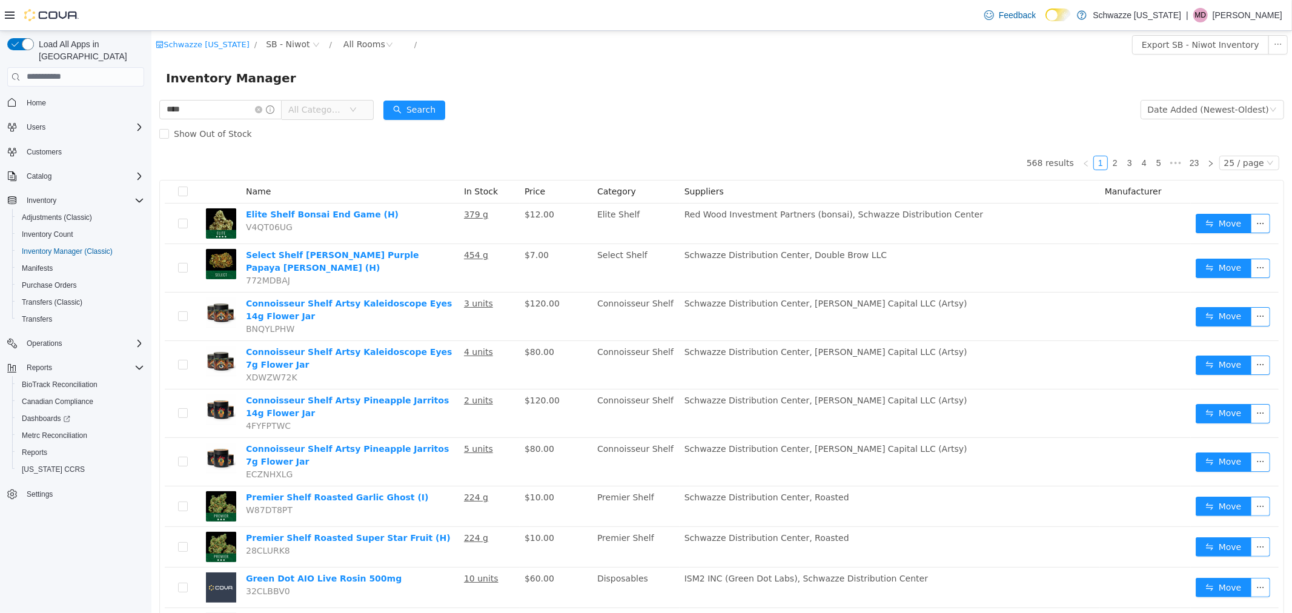
type input "****"
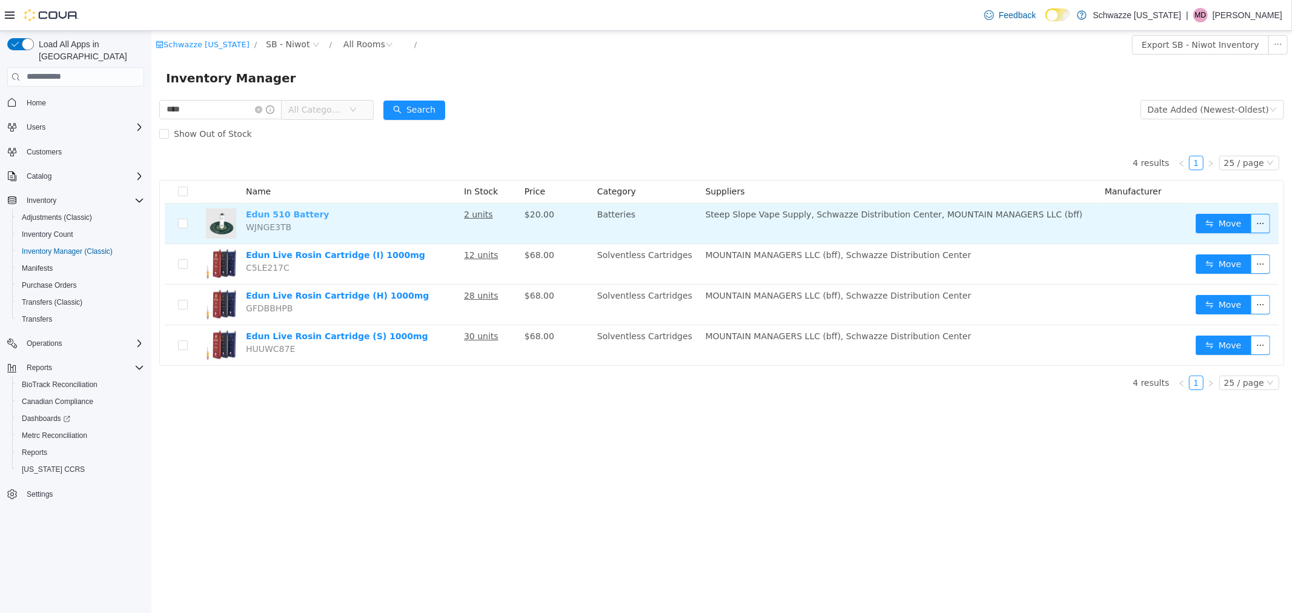
click at [264, 209] on link "Edun 510 Battery" at bounding box center [287, 214] width 84 height 10
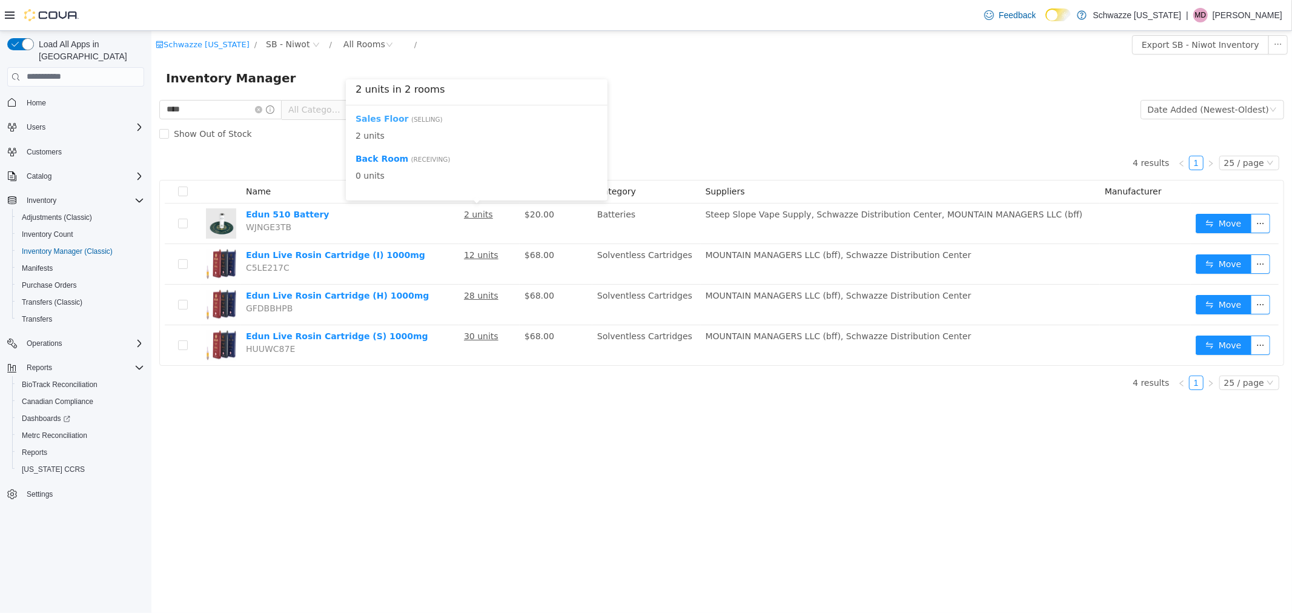
click at [369, 119] on b "Sales Floor" at bounding box center [381, 118] width 53 height 10
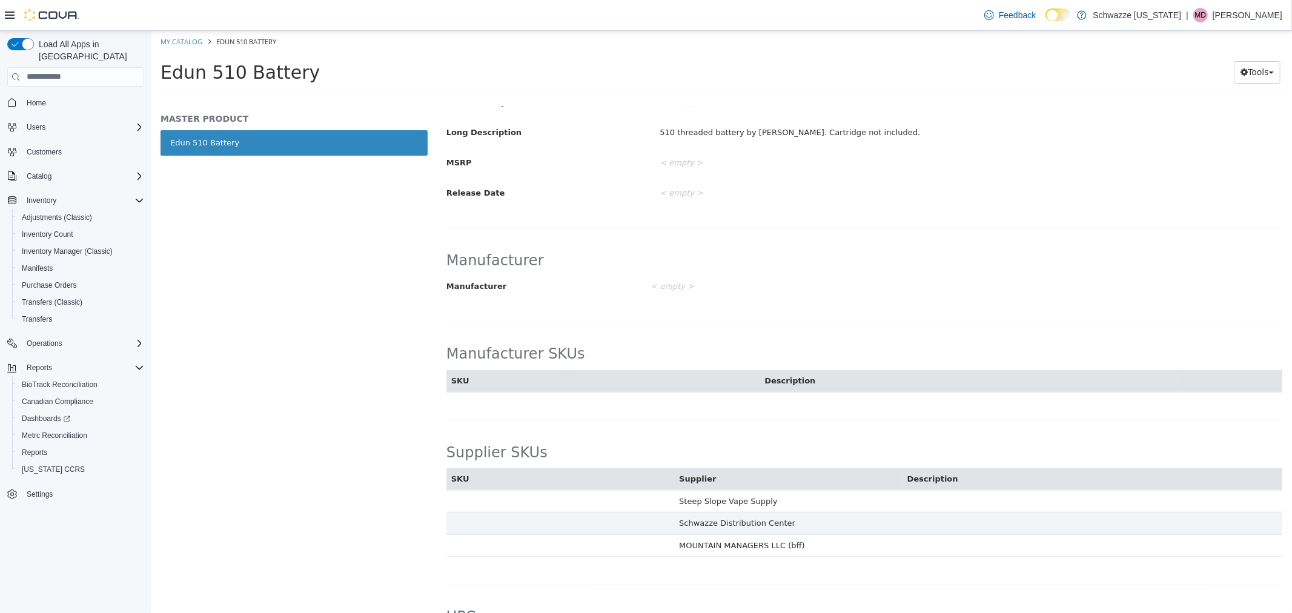
scroll to position [538, 0]
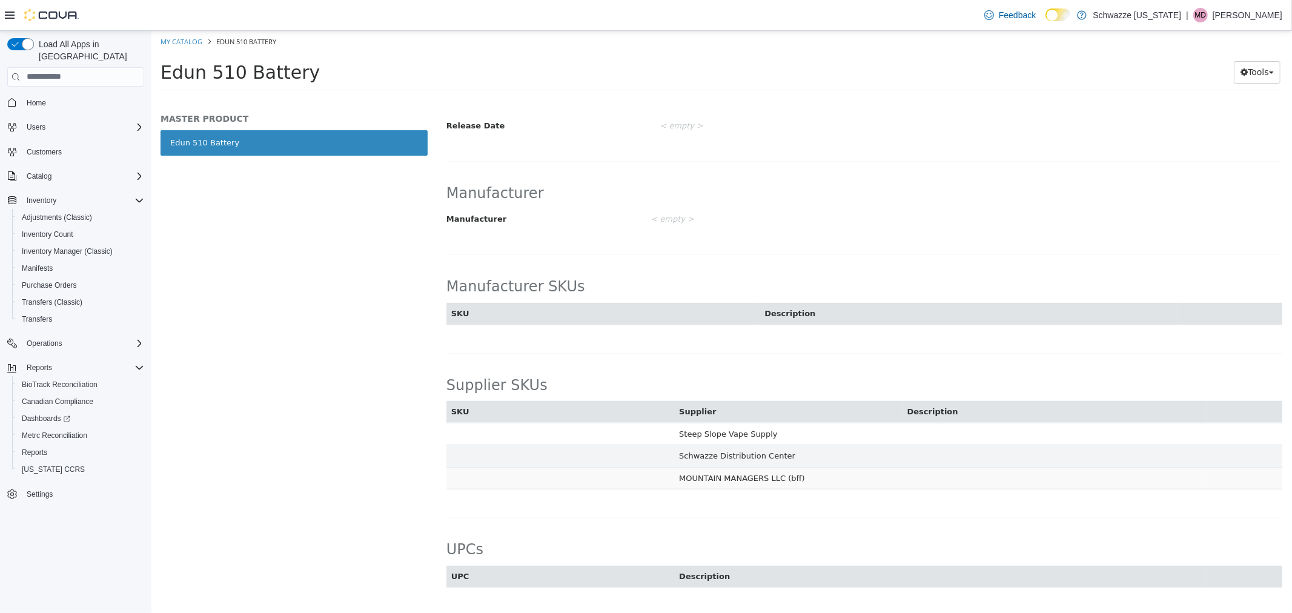
drag, startPoint x: 674, startPoint y: 479, endPoint x: 793, endPoint y: 483, distance: 118.8
click at [793, 483] on td "MOUNTAIN MANAGERS LLC (bff)" at bounding box center [788, 477] width 228 height 22
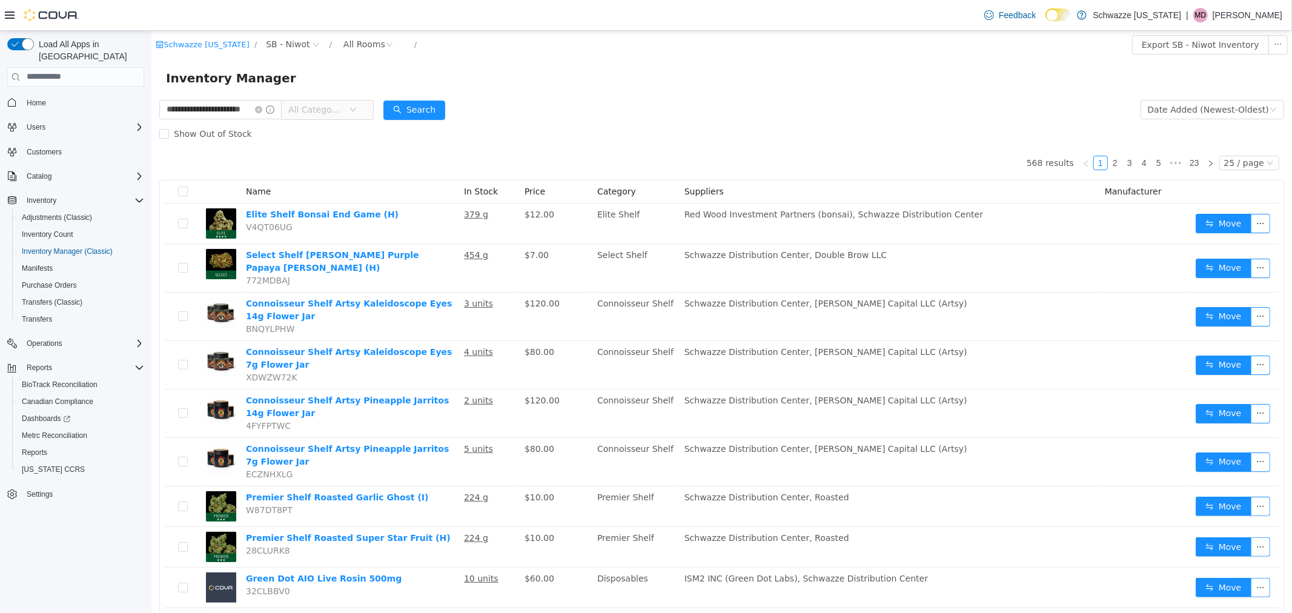
scroll to position [0, 13]
type input "**********"
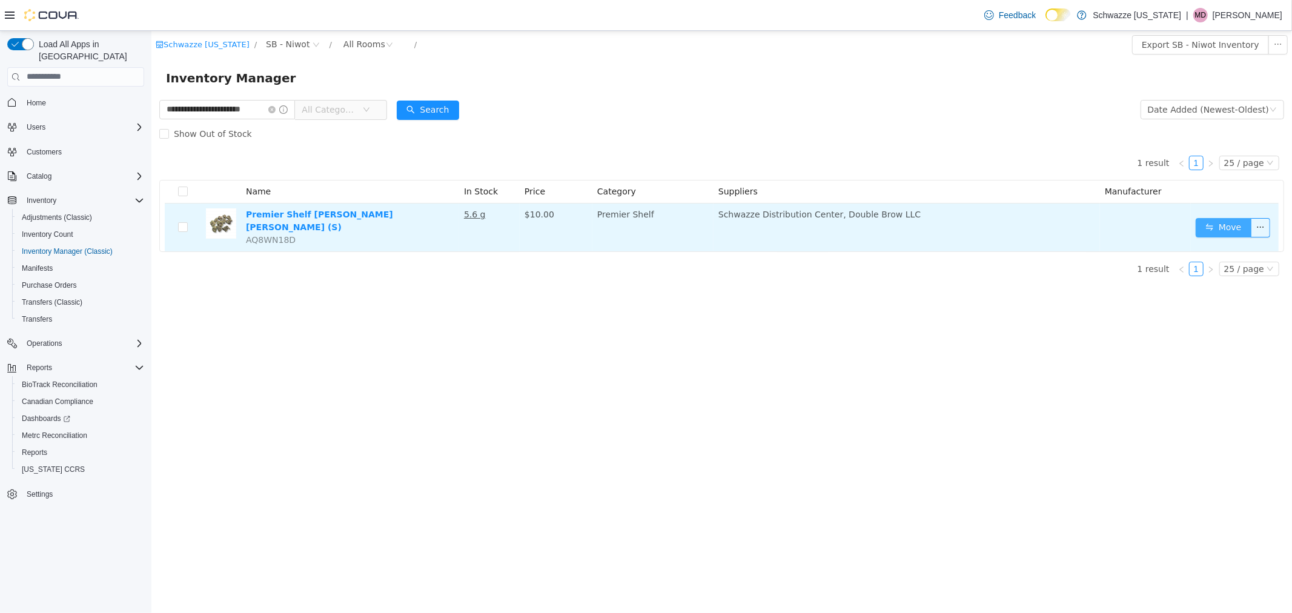
click at [1219, 224] on button "Move" at bounding box center [1223, 226] width 56 height 19
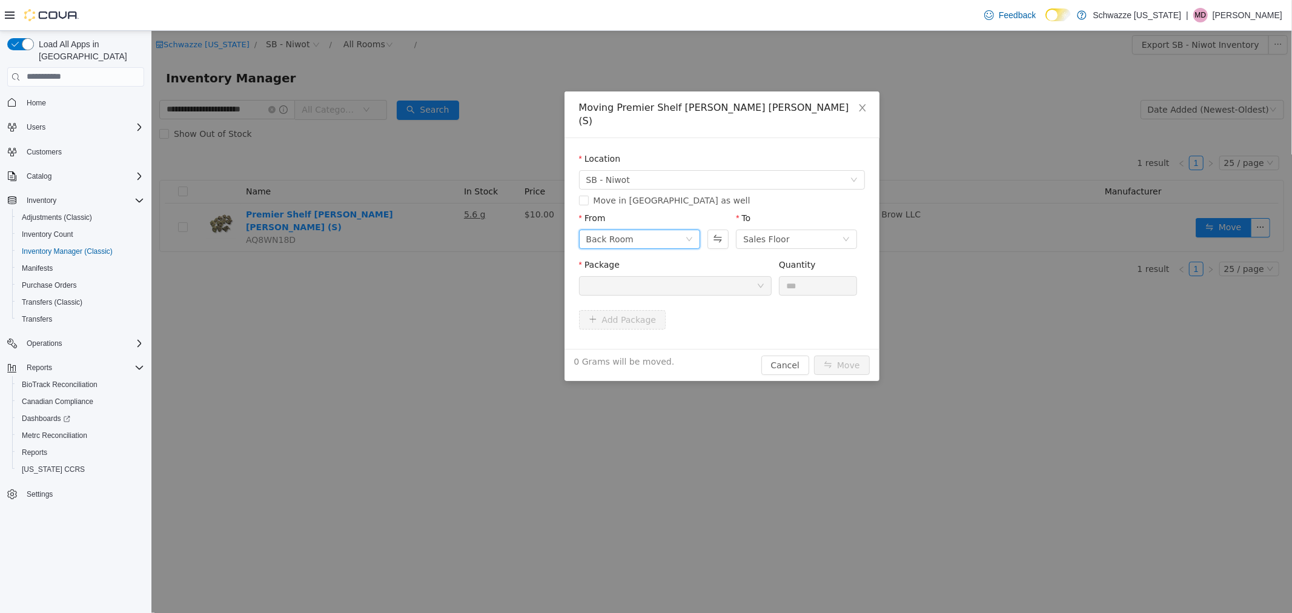
click at [681, 230] on div "Back Room" at bounding box center [635, 239] width 99 height 18
drag, startPoint x: 632, startPoint y: 273, endPoint x: 727, endPoint y: 229, distance: 104.6
click at [632, 273] on li "Sales Floor" at bounding box center [639, 268] width 121 height 19
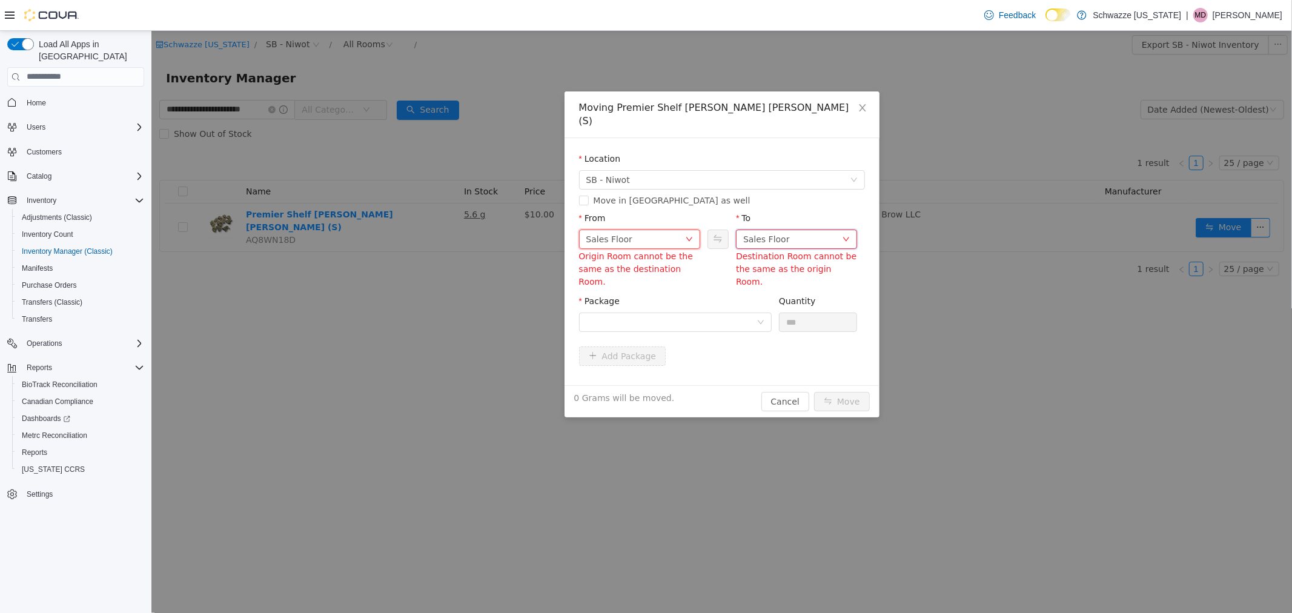
click at [752, 230] on div "Sales Floor" at bounding box center [766, 239] width 47 height 18
click at [763, 293] on li "Back Room" at bounding box center [795, 288] width 121 height 19
click at [693, 294] on div "Package Quantity ***" at bounding box center [722, 317] width 286 height 47
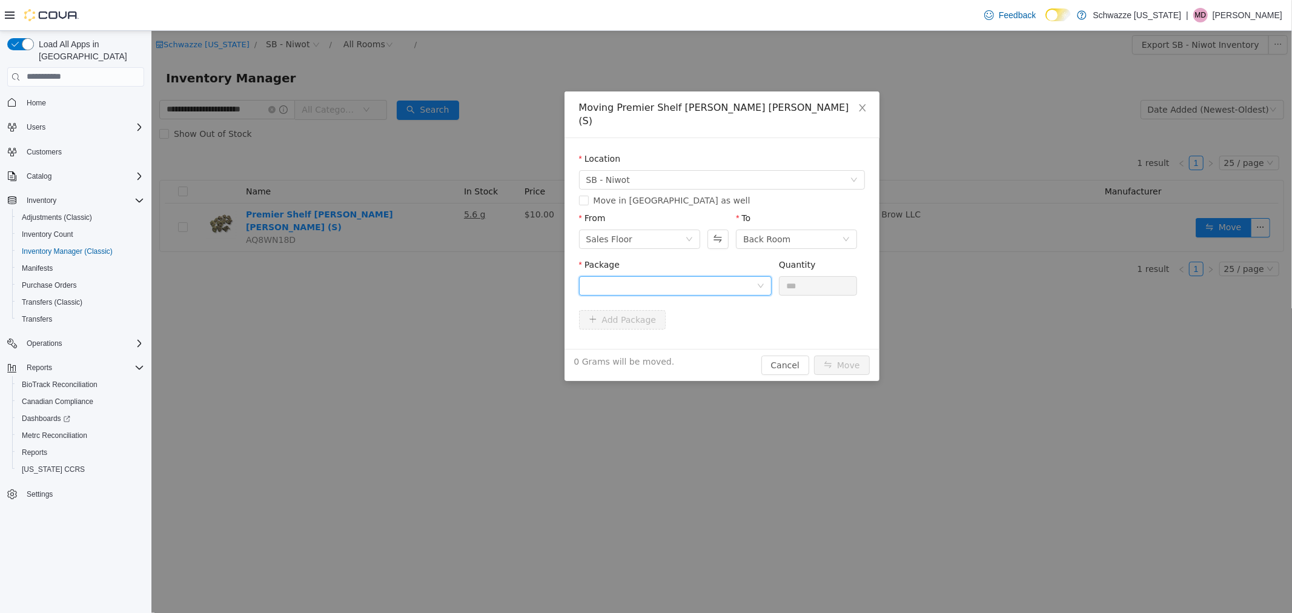
click at [689, 280] on div at bounding box center [671, 285] width 170 height 18
click at [657, 328] on span "Quantity : 5.6 Grams" at bounding box center [627, 329] width 83 height 10
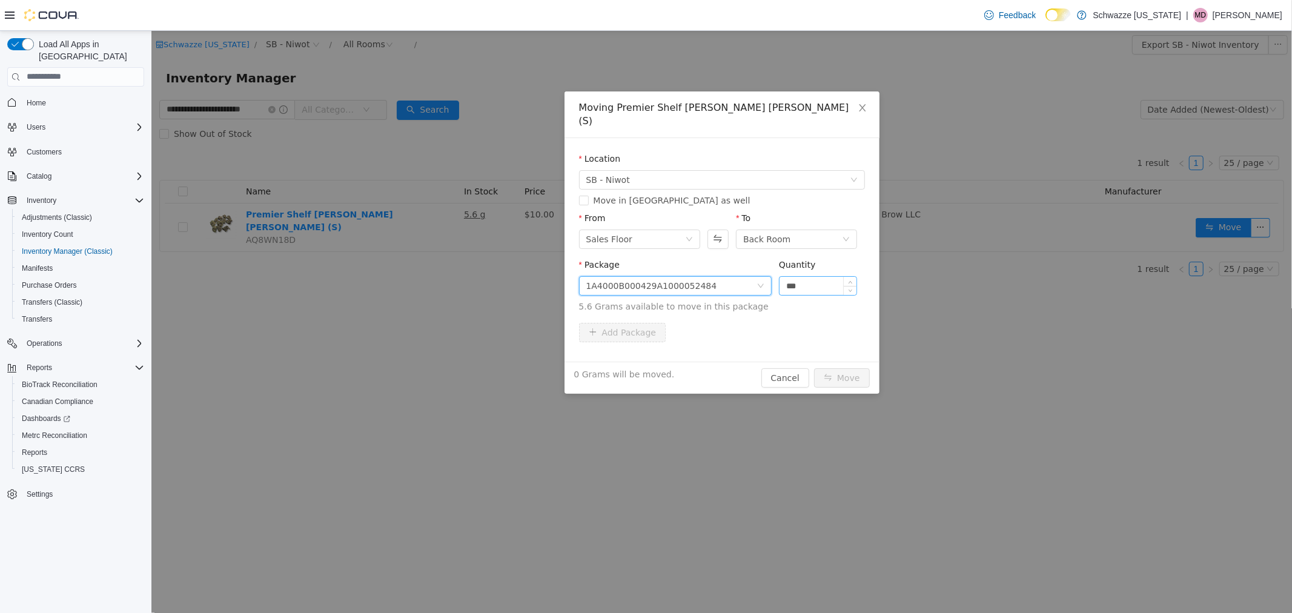
click at [801, 276] on input "***" at bounding box center [818, 285] width 78 height 18
drag, startPoint x: 801, startPoint y: 273, endPoint x: 761, endPoint y: 273, distance: 40.6
click at [761, 273] on span "Package 1A4000B000429A1000052484 Quantity *** 5.6 Grams available to move in th…" at bounding box center [722, 285] width 286 height 53
type input "***"
click at [831, 368] on button "Move" at bounding box center [842, 377] width 56 height 19
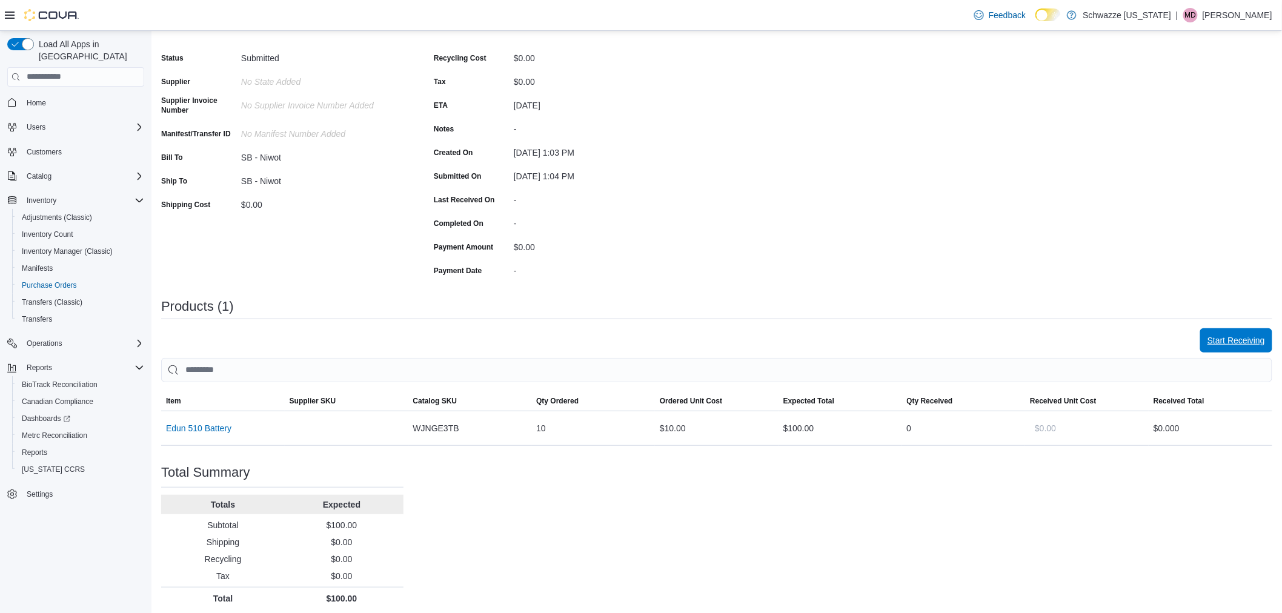
scroll to position [102, 0]
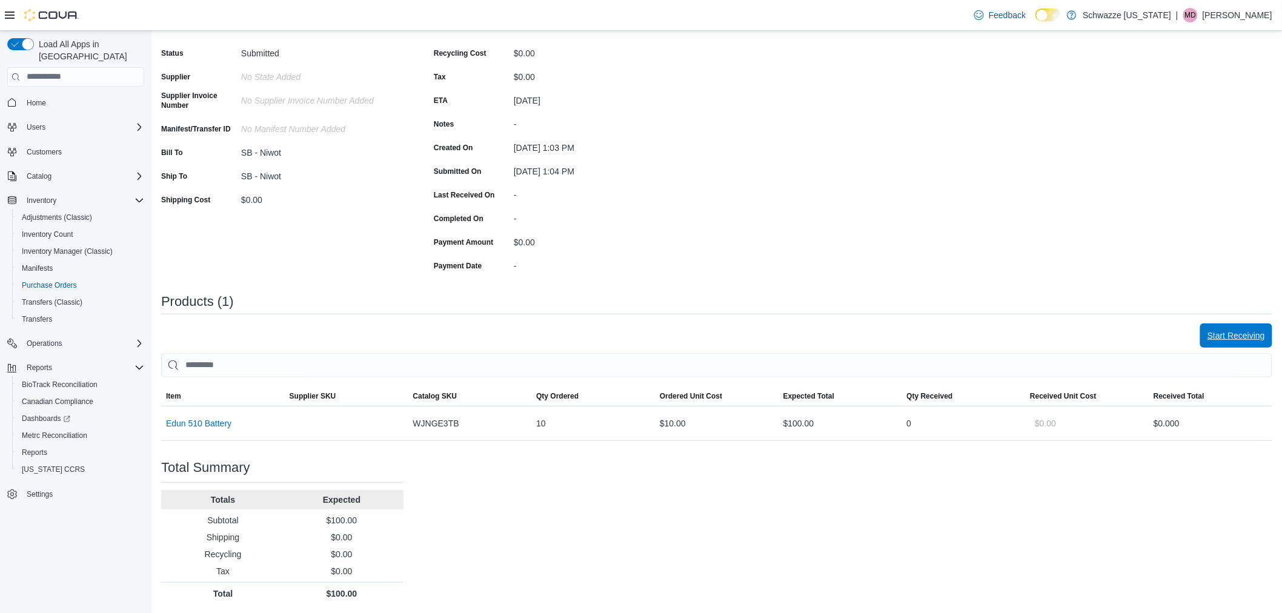
click at [1250, 331] on span "Start Receiving" at bounding box center [1236, 336] width 58 height 12
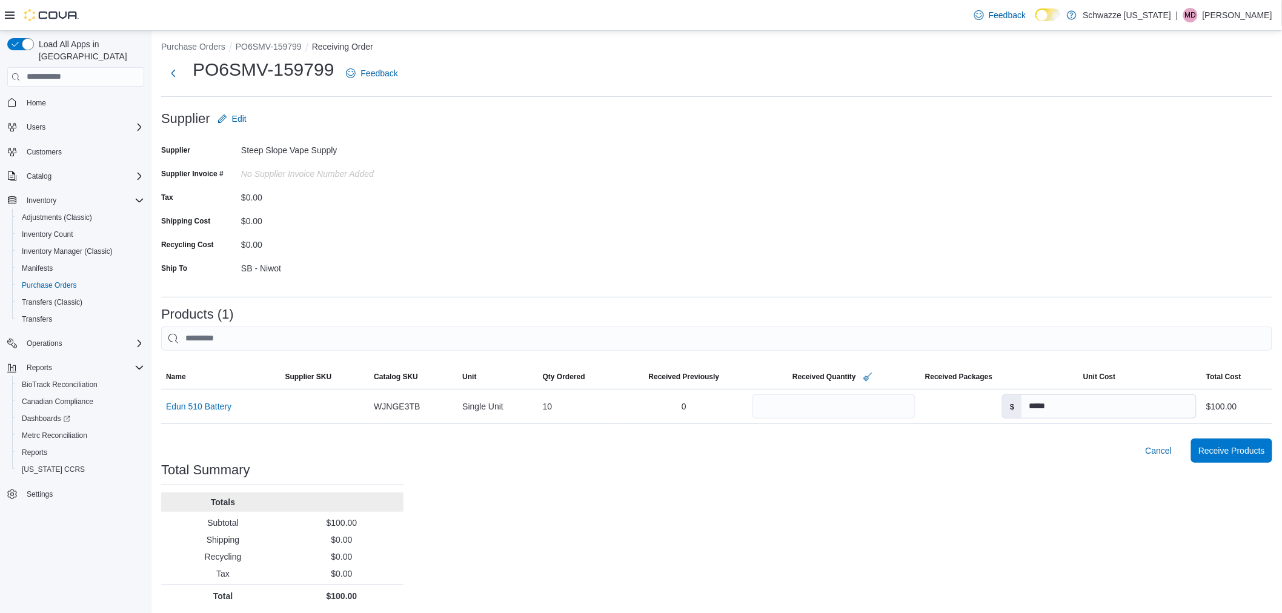
scroll to position [8, 0]
click at [1226, 443] on span "Receive Products" at bounding box center [1231, 447] width 67 height 12
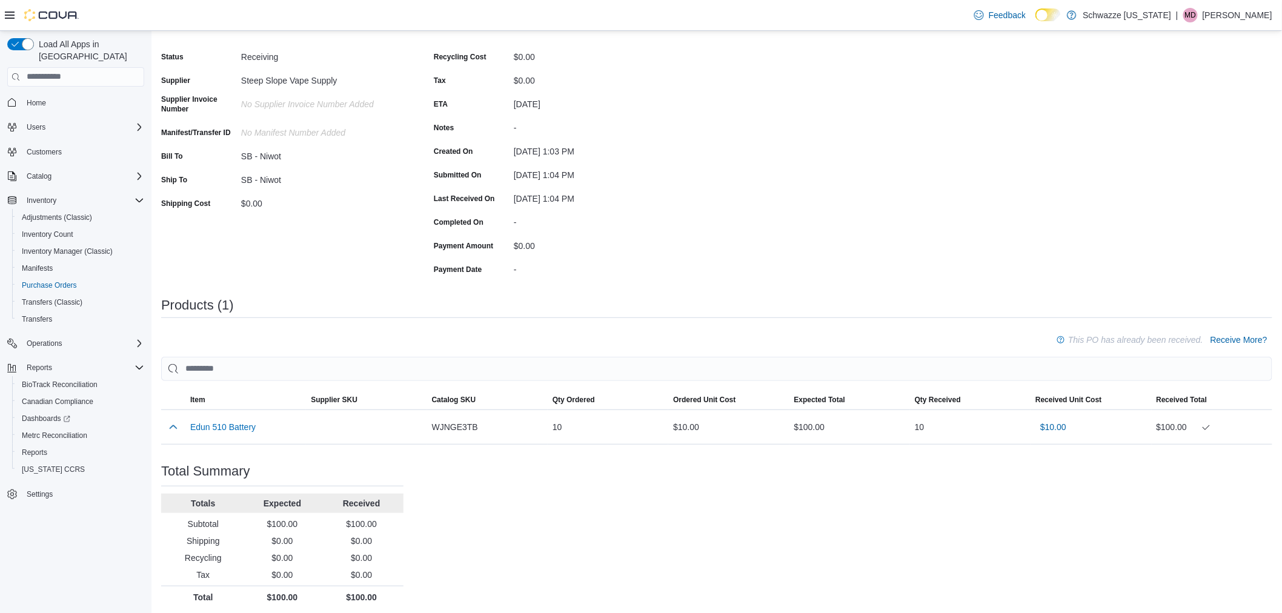
scroll to position [102, 0]
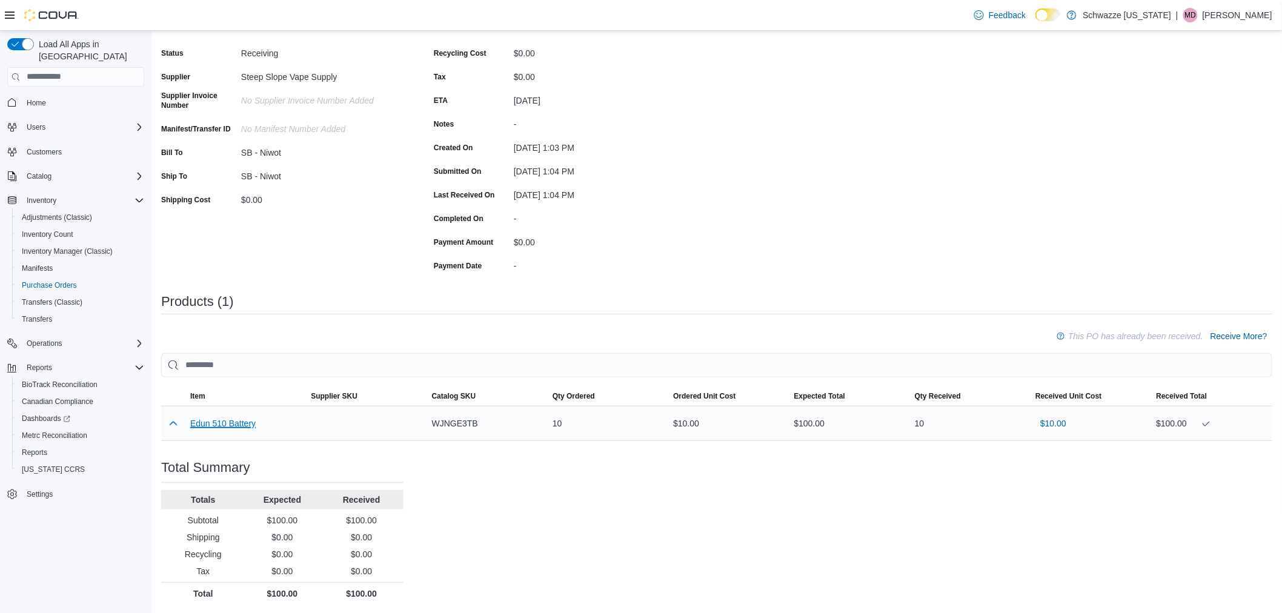
click at [210, 420] on button "Edun 510 Battery" at bounding box center [222, 424] width 65 height 10
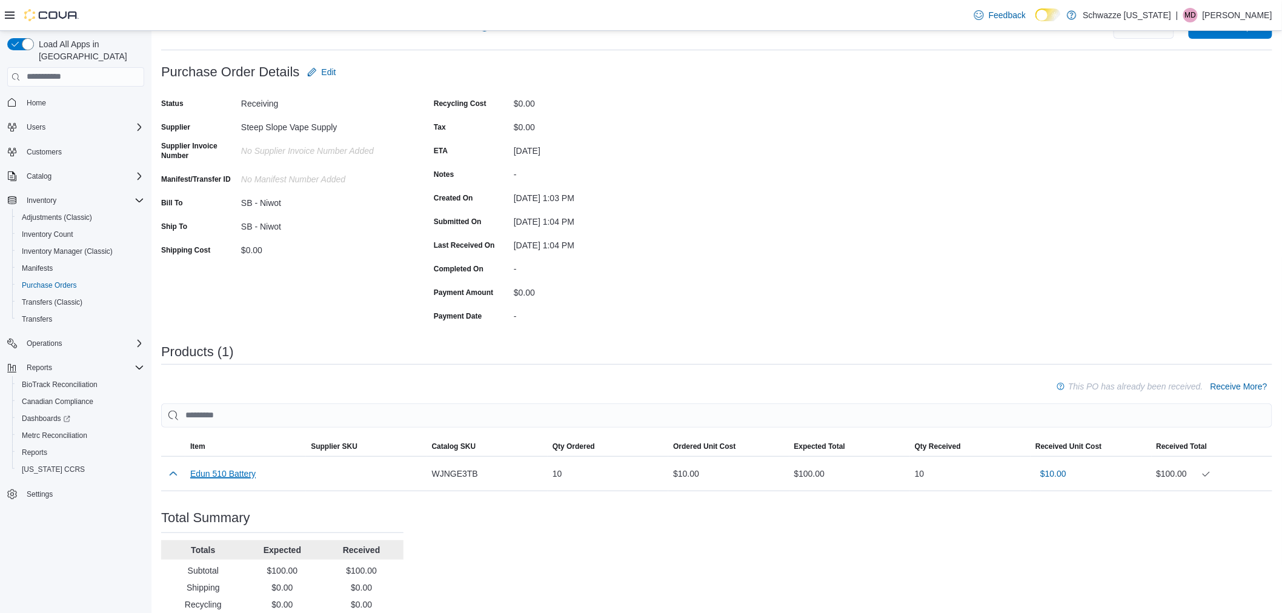
scroll to position [0, 0]
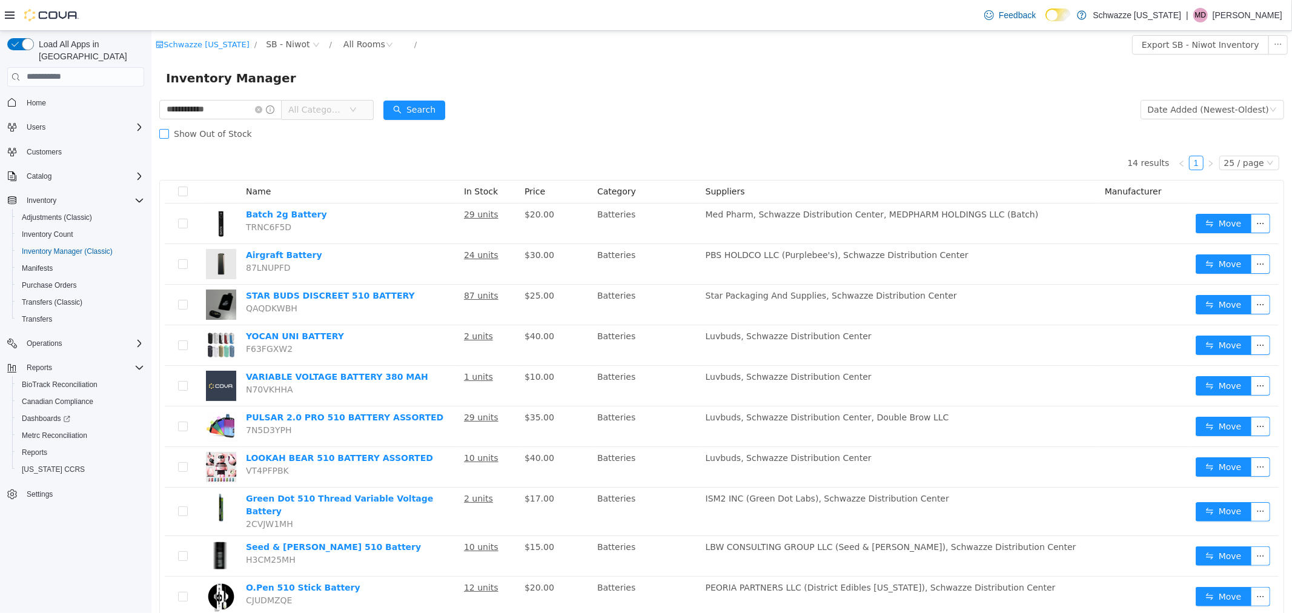
type input "**********"
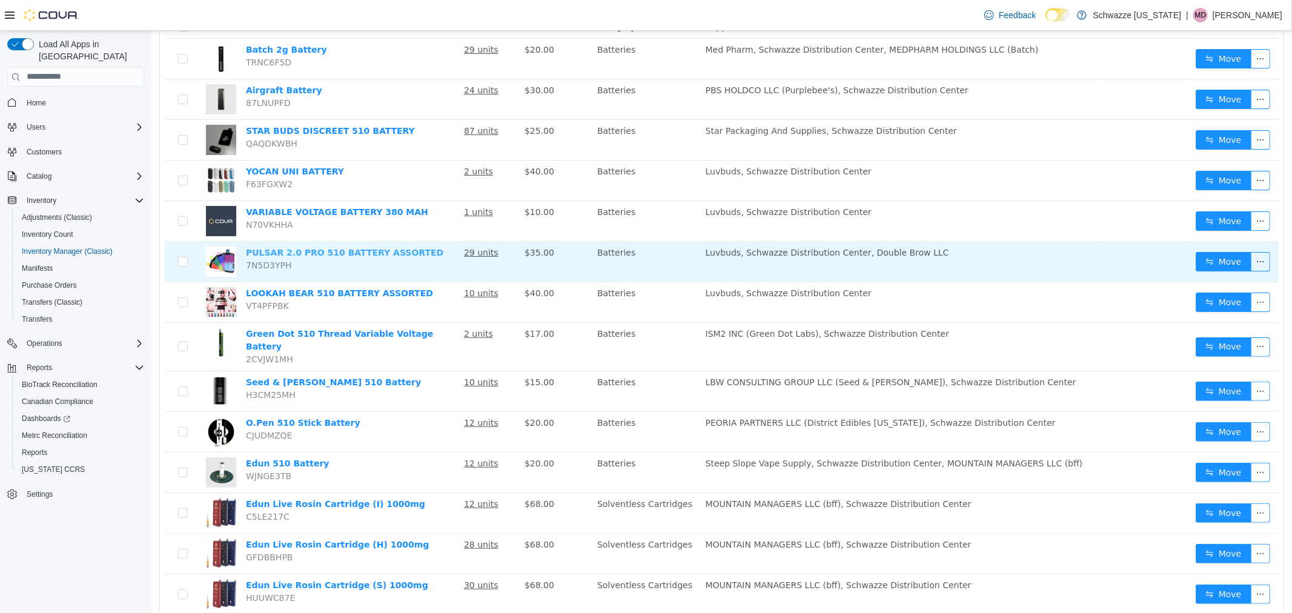
scroll to position [194, 0]
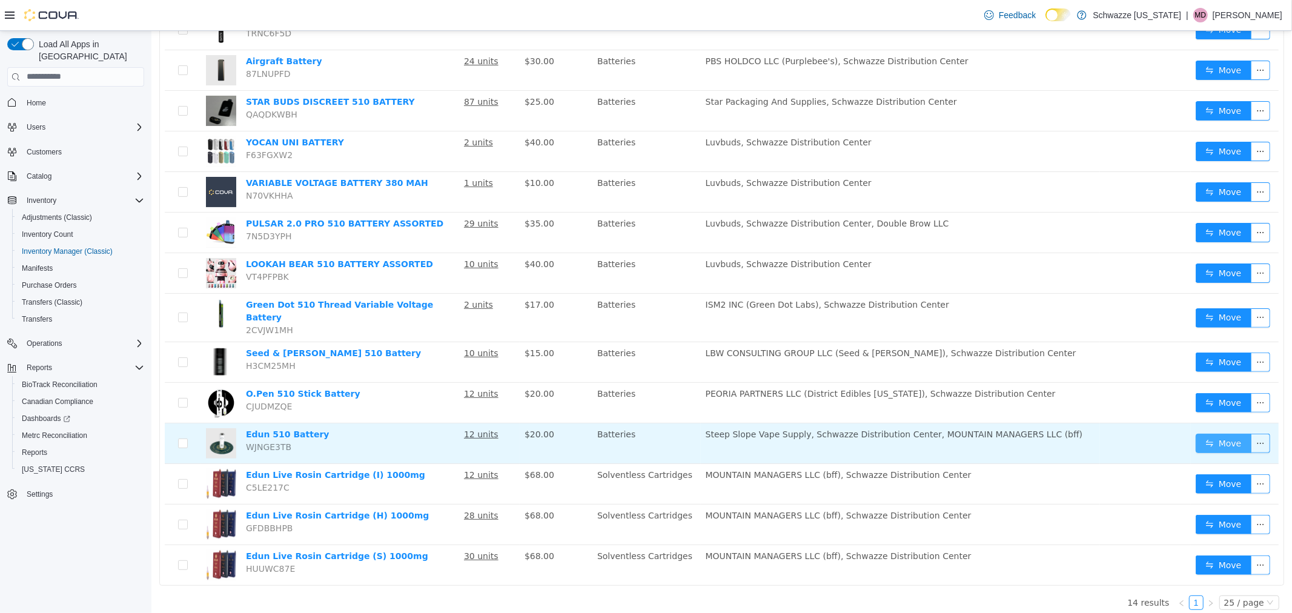
click at [1224, 433] on button "Move" at bounding box center [1223, 442] width 56 height 19
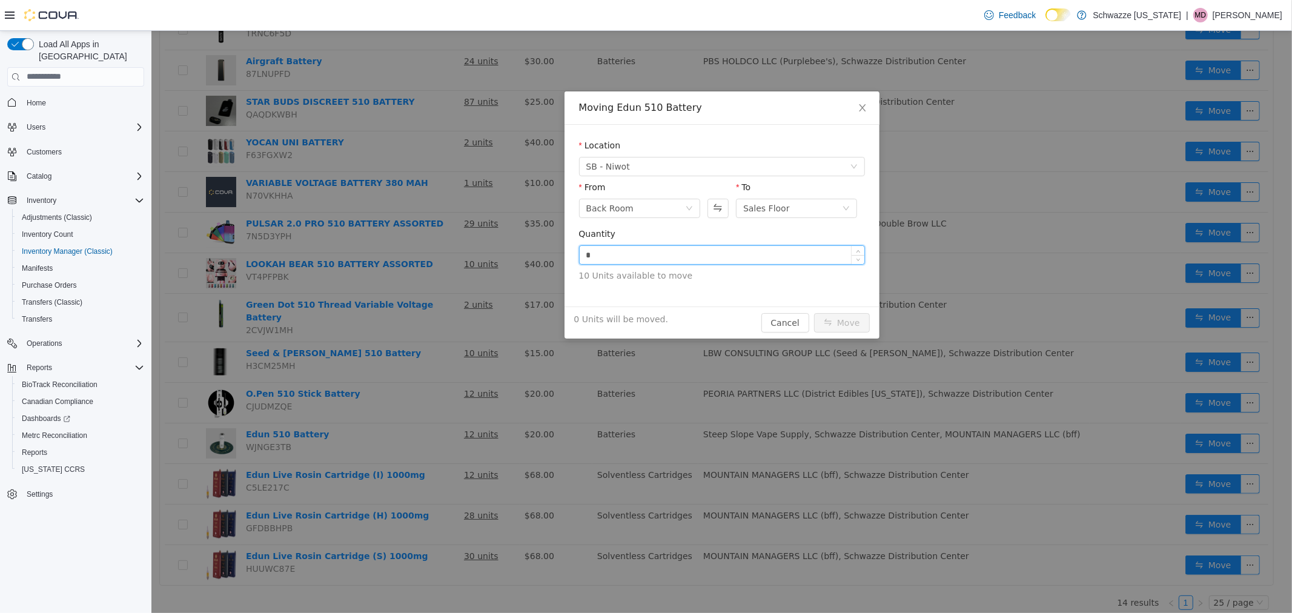
click at [671, 249] on input "*" at bounding box center [721, 254] width 285 height 18
click at [781, 319] on div "0 Units will be moved. Cancel Move" at bounding box center [721, 322] width 315 height 32
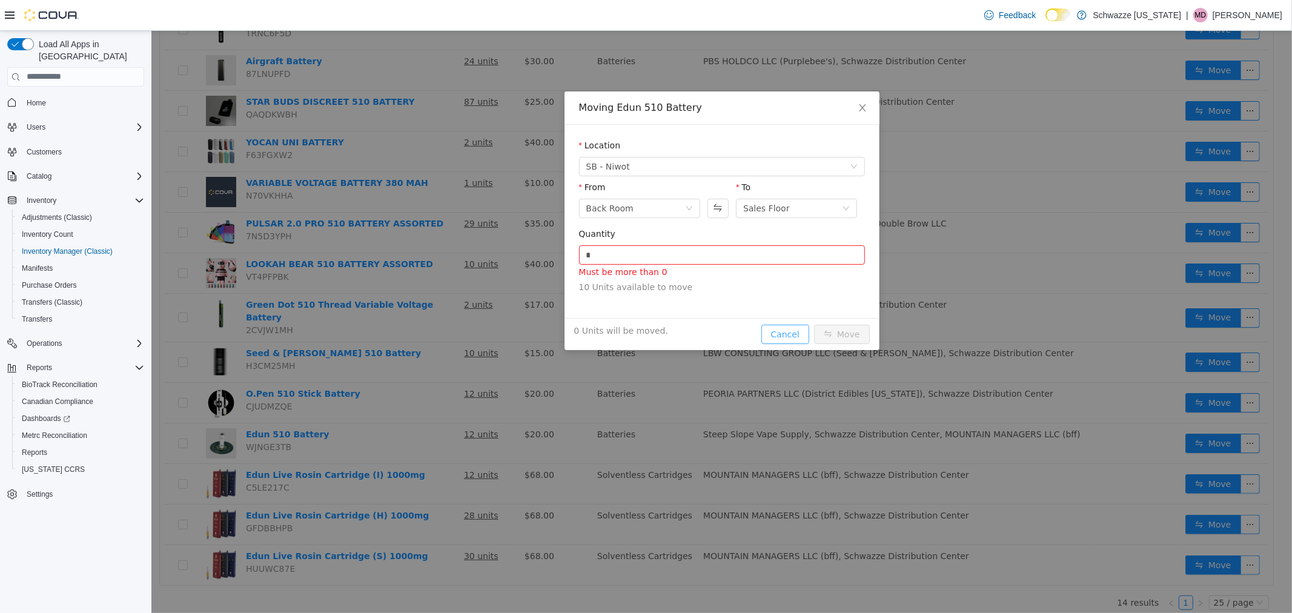
click at [786, 328] on button "Cancel" at bounding box center [785, 333] width 48 height 19
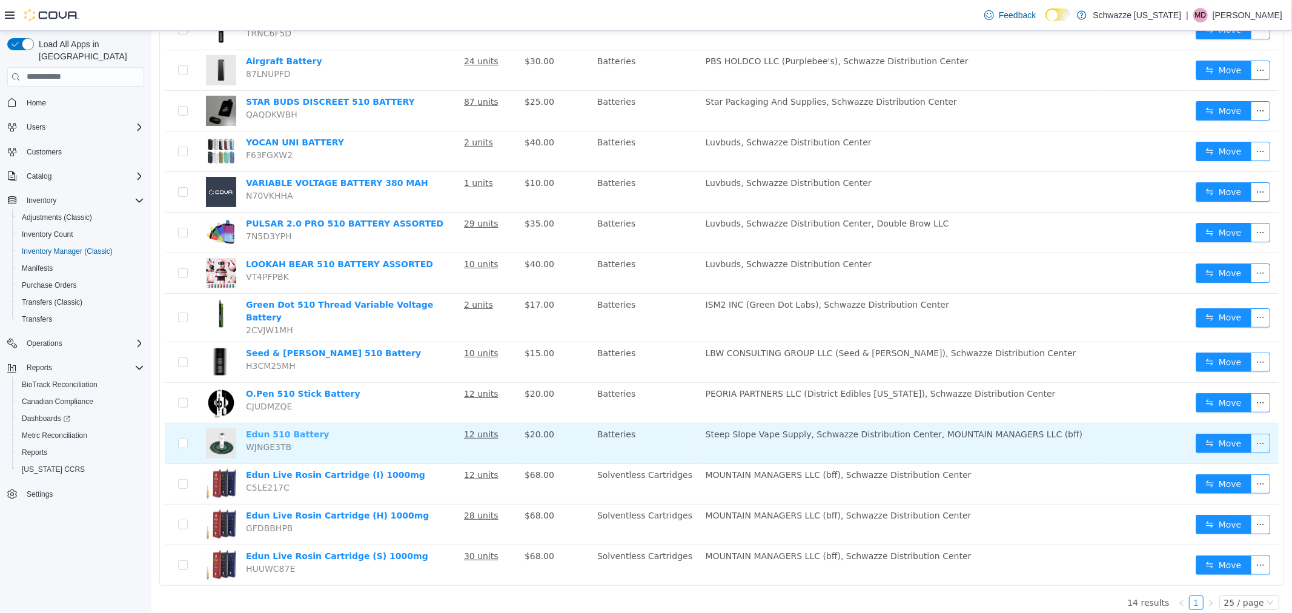
click at [292, 429] on link "Edun 510 Battery" at bounding box center [287, 434] width 84 height 10
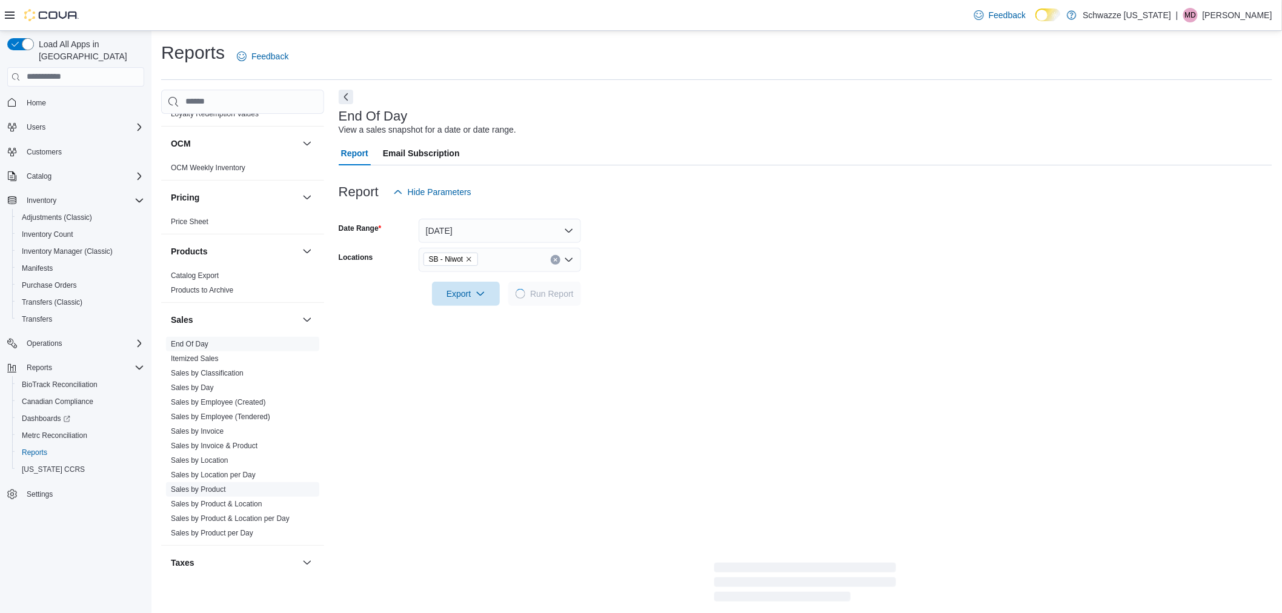
scroll to position [762, 0]
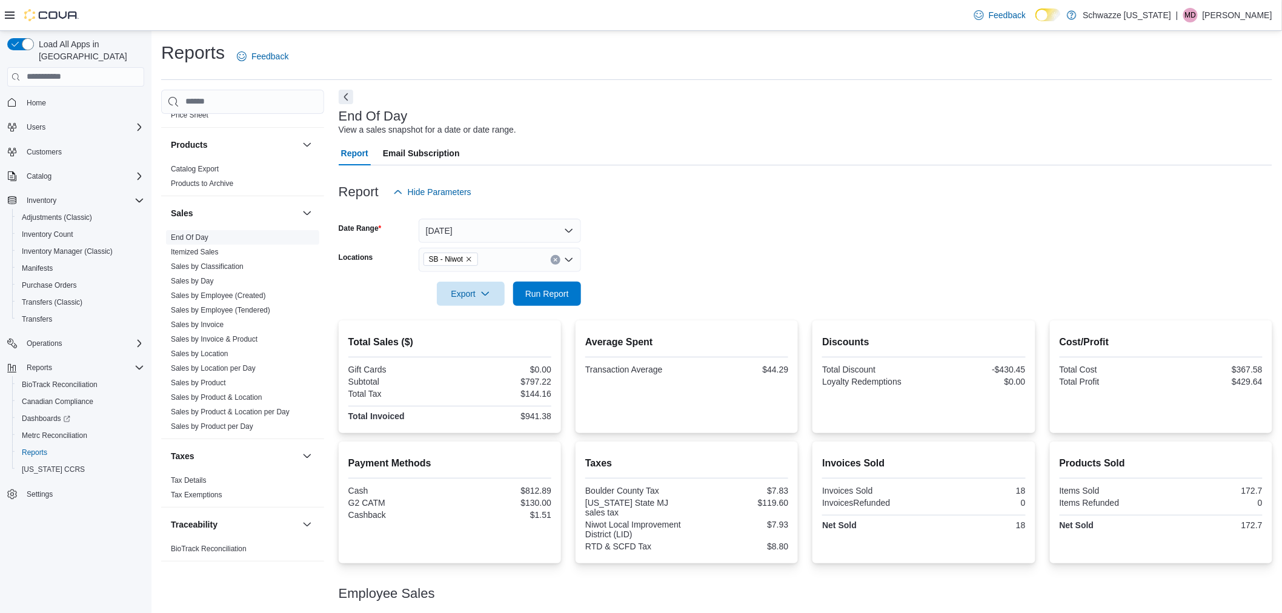
click at [183, 237] on link "End Of Day" at bounding box center [190, 237] width 38 height 8
click at [543, 288] on span "Run Report" at bounding box center [547, 293] width 44 height 12
drag, startPoint x: 528, startPoint y: 379, endPoint x: 556, endPoint y: 383, distance: 28.2
click at [556, 383] on div "Total Sales ($) Gift Cards $0.00 Subtotal $797.22 Total Tax $144.16 Total Invoi…" at bounding box center [450, 376] width 222 height 113
copy div "797.22"
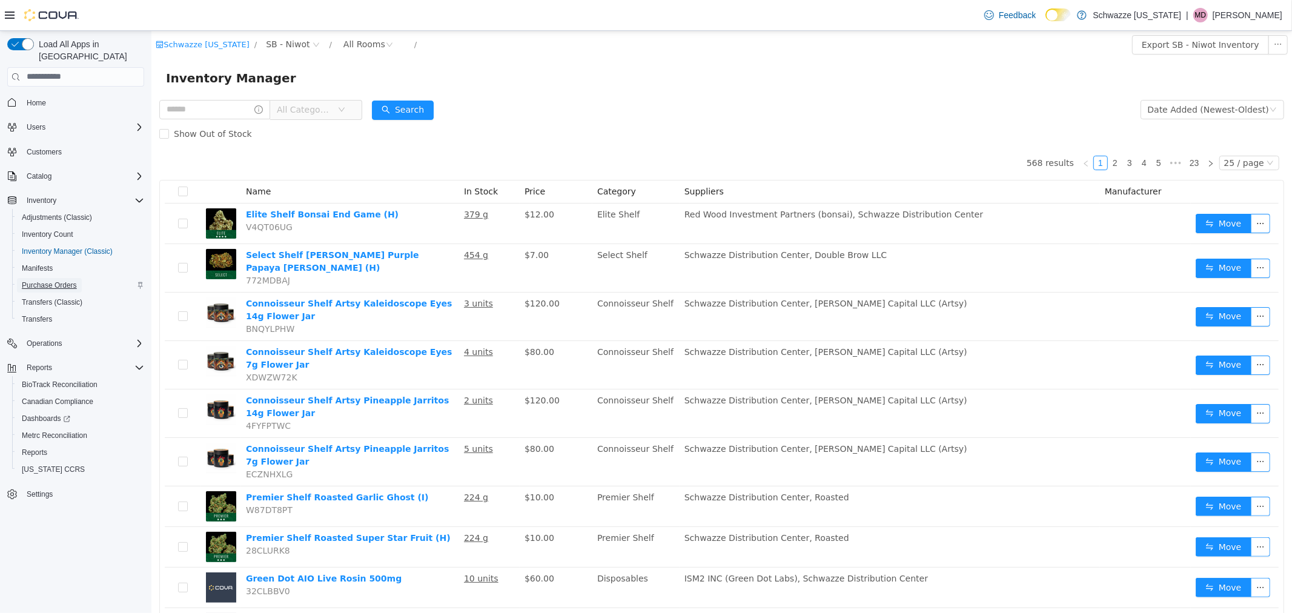
click at [61, 280] on span "Purchase Orders" at bounding box center [49, 285] width 55 height 10
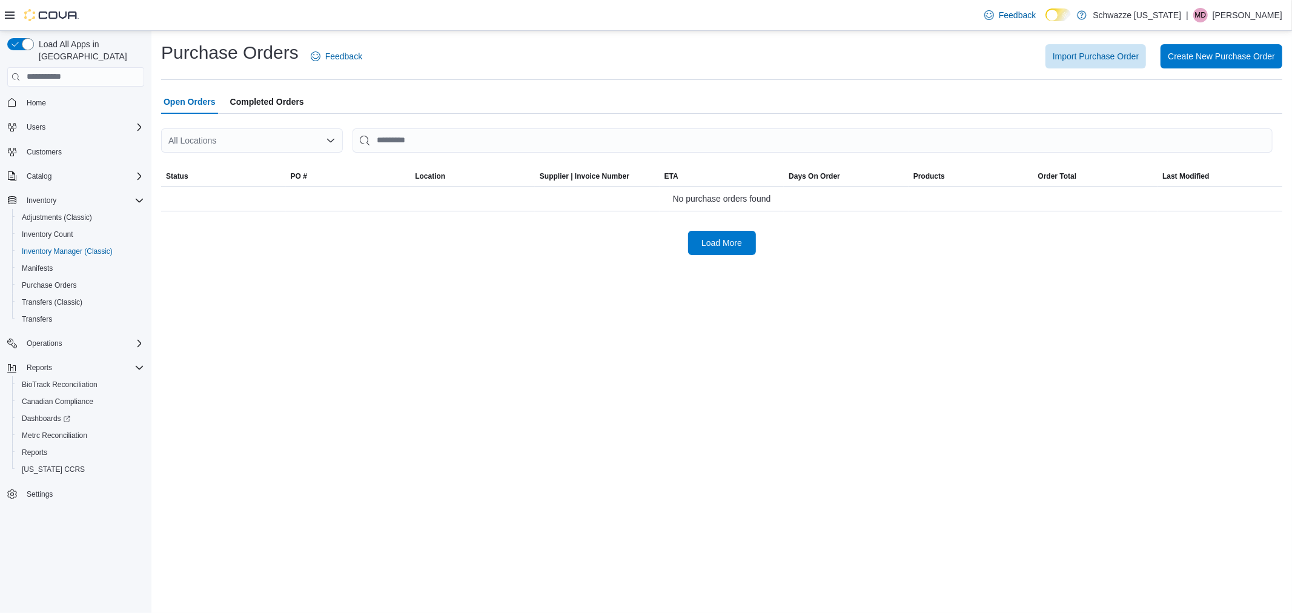
click at [255, 137] on div "All Locations" at bounding box center [252, 140] width 182 height 24
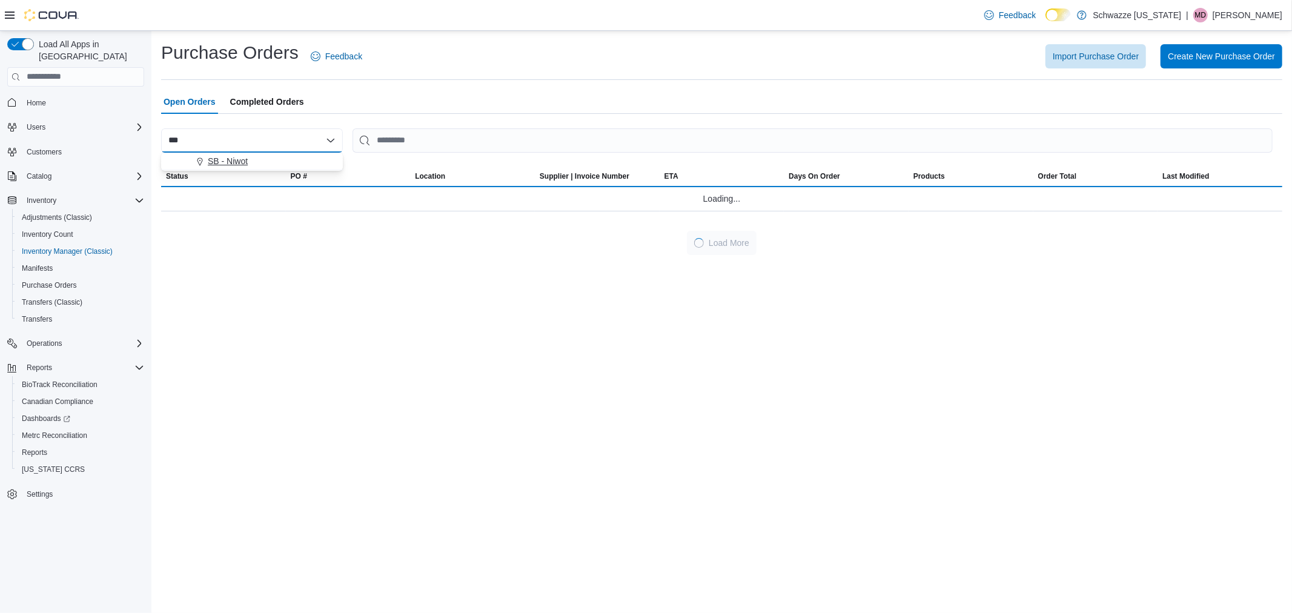
type input "***"
click at [236, 153] on button "SB - Niwot" at bounding box center [252, 162] width 182 height 18
click at [1218, 65] on span "Create New Purchase Order" at bounding box center [1221, 56] width 107 height 24
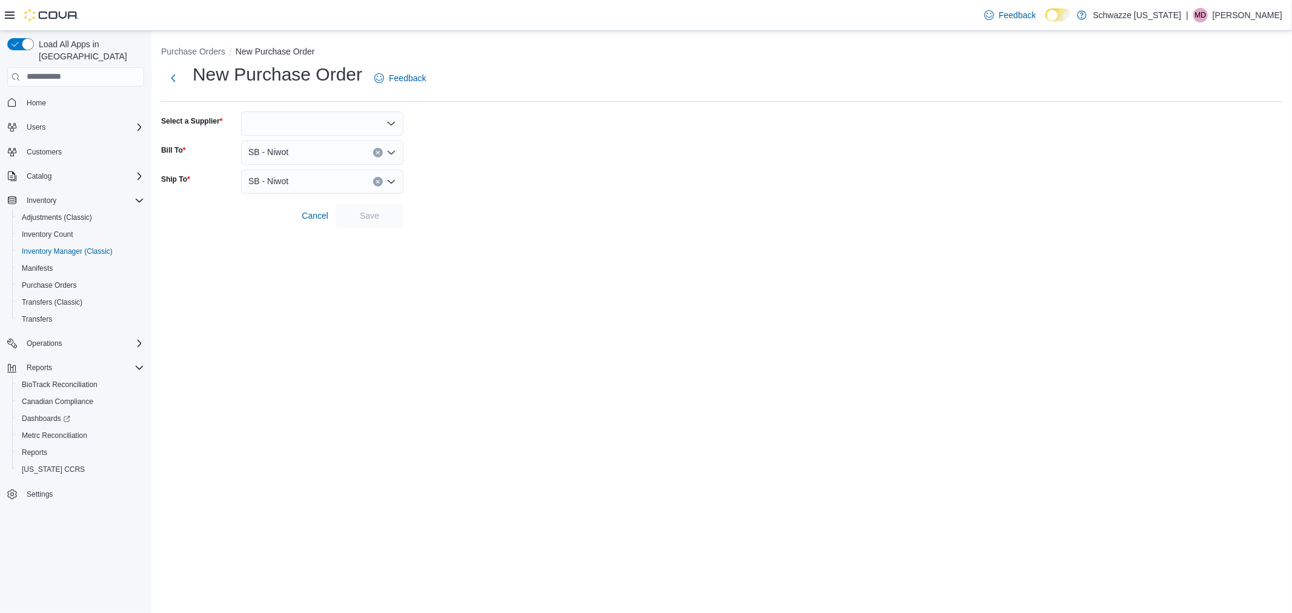
click at [270, 119] on div at bounding box center [322, 123] width 162 height 24
type input "*****"
click at [301, 147] on span "Steep Slope Vape Supply" at bounding box center [329, 144] width 133 height 12
click at [396, 214] on span "Save" at bounding box center [369, 215] width 53 height 24
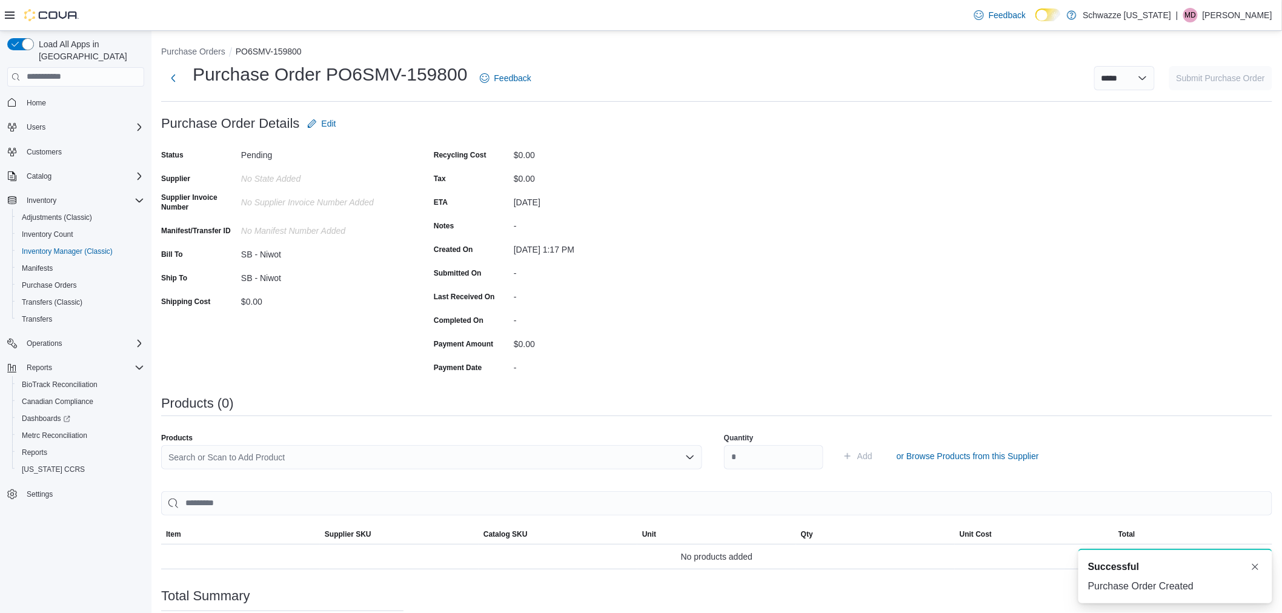
click at [227, 462] on div "Search or Scan to Add Product" at bounding box center [431, 457] width 541 height 24
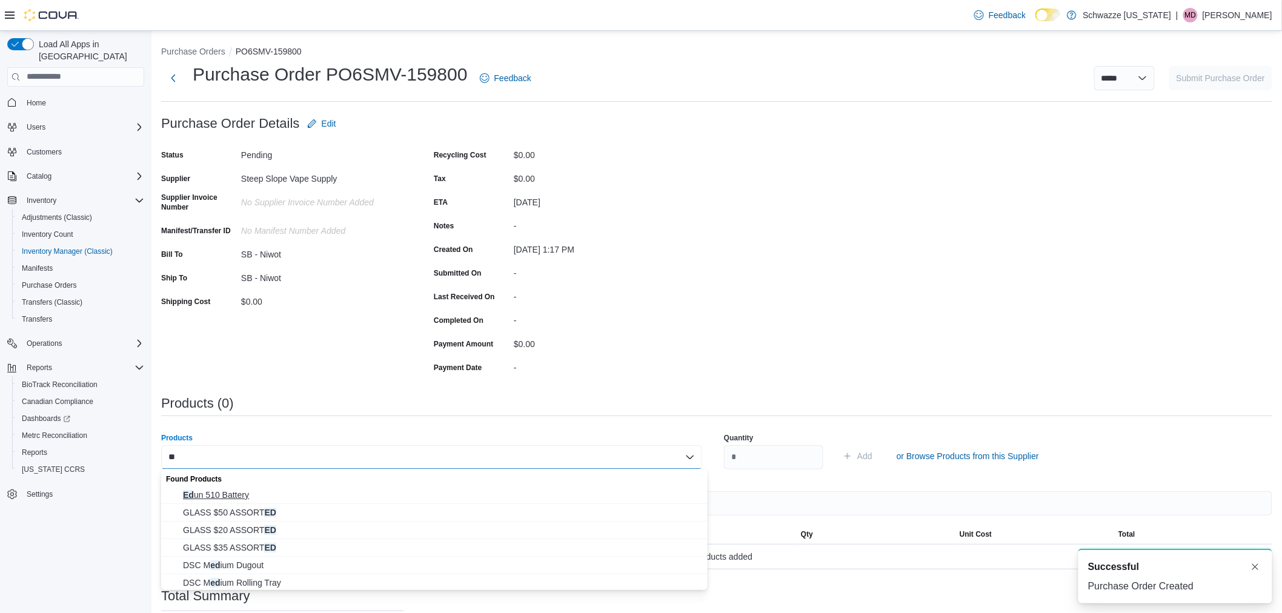
type input "**"
click at [277, 491] on span "Ed un 510 Battery" at bounding box center [441, 495] width 517 height 12
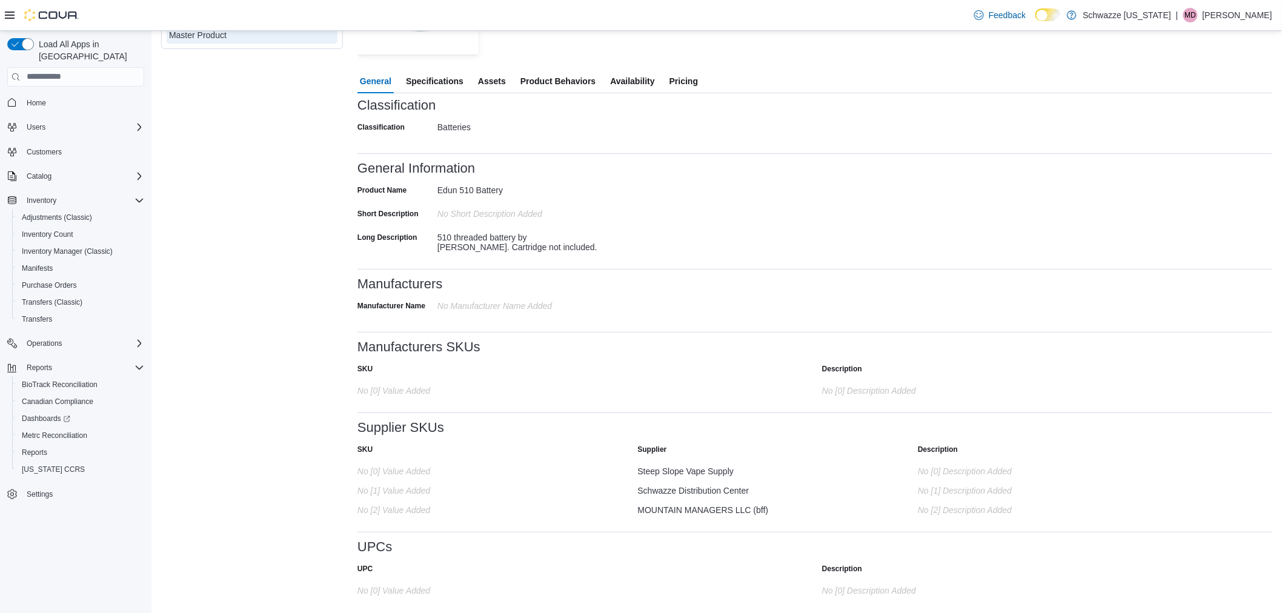
scroll to position [176, 0]
drag, startPoint x: 656, startPoint y: 468, endPoint x: 766, endPoint y: 476, distance: 109.9
click at [766, 476] on div "No [0] value added Steep Slope Vape Supply No [0] description added No [1] valu…" at bounding box center [814, 486] width 915 height 53
